Goal: Navigation & Orientation: Find specific page/section

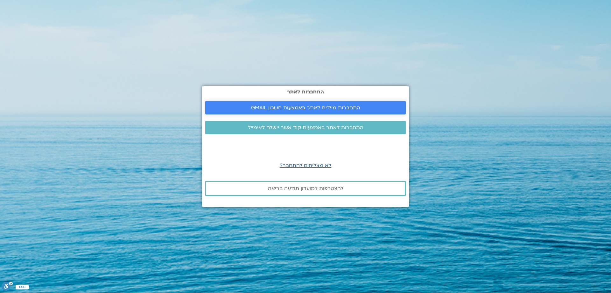
click at [300, 108] on span "התחברות מיידית לאתר באמצעות חשבון GMAIL" at bounding box center [305, 108] width 109 height 6
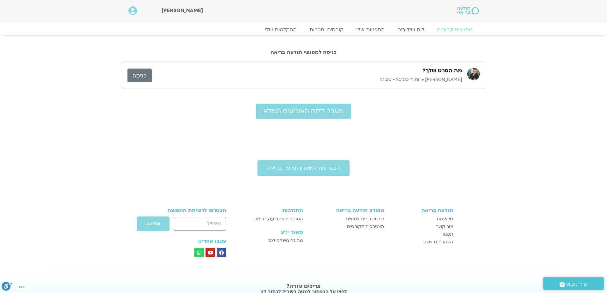
click at [136, 75] on link "כניסה" at bounding box center [139, 75] width 24 height 14
click at [330, 115] on span "מעבר ללוח האירועים המלא" at bounding box center [303, 110] width 80 height 7
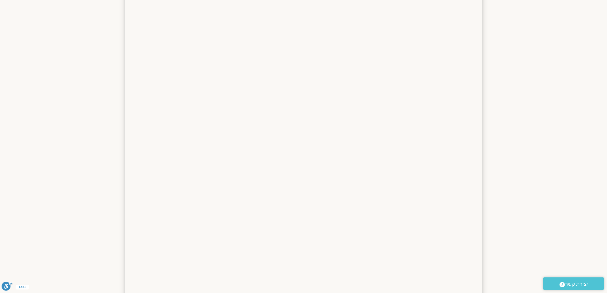
scroll to position [292, 0]
